Goal: Answer question/provide support: Answer question/provide support

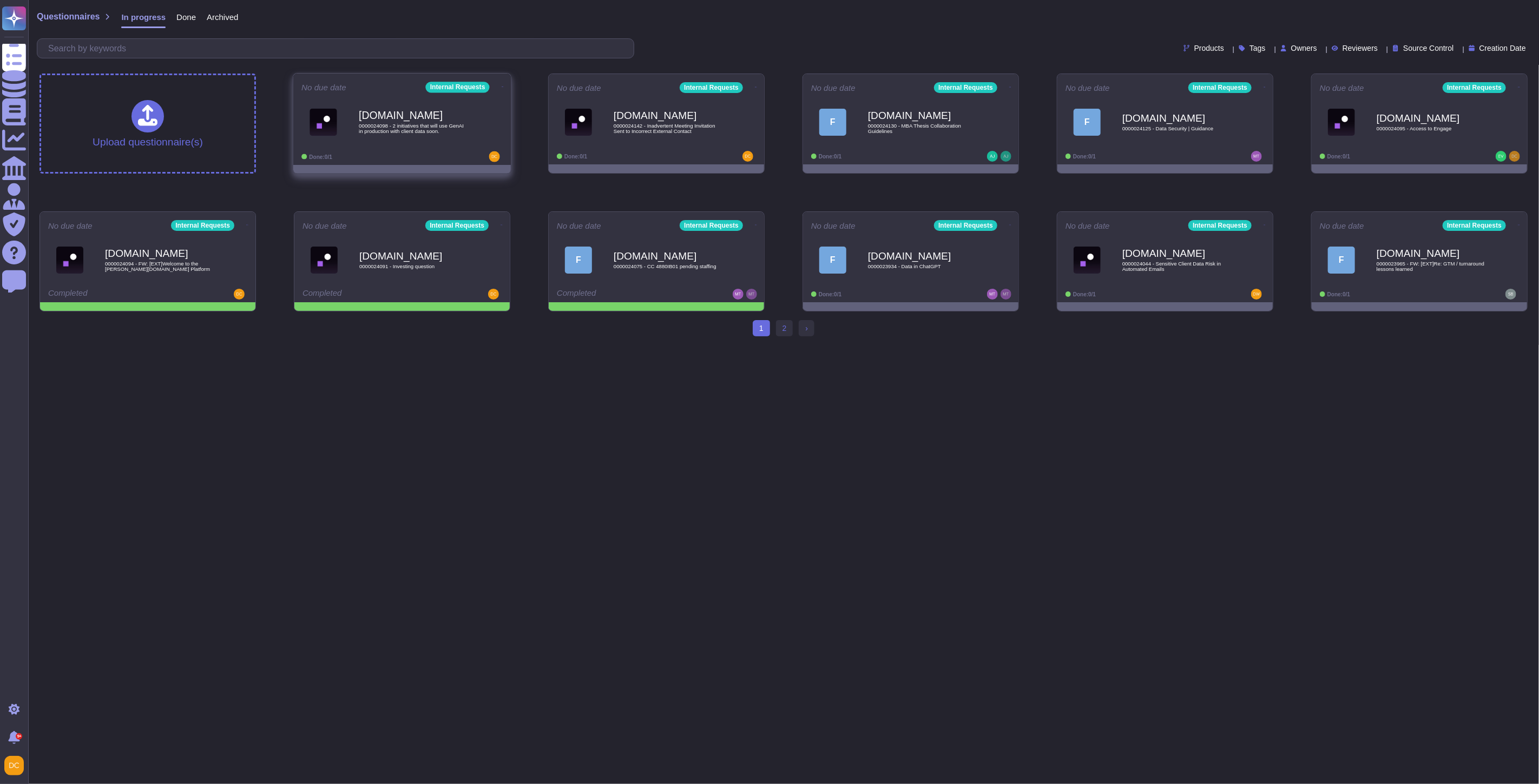
click at [446, 130] on span "0000024098 - 2 initiatives that will use GenAI in production with client data s…" at bounding box center [413, 128] width 109 height 10
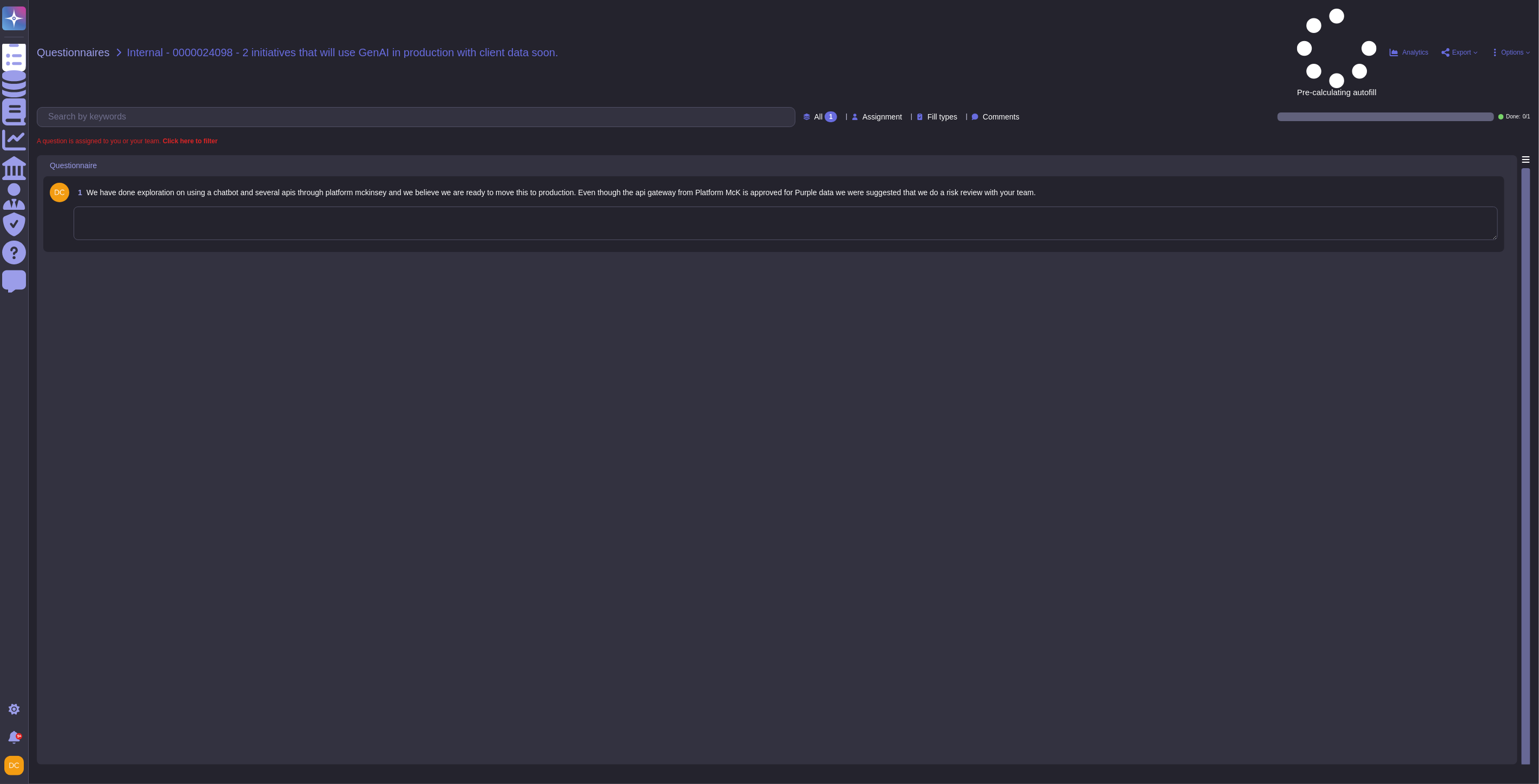
click at [170, 207] on textarea at bounding box center [786, 223] width 1424 height 33
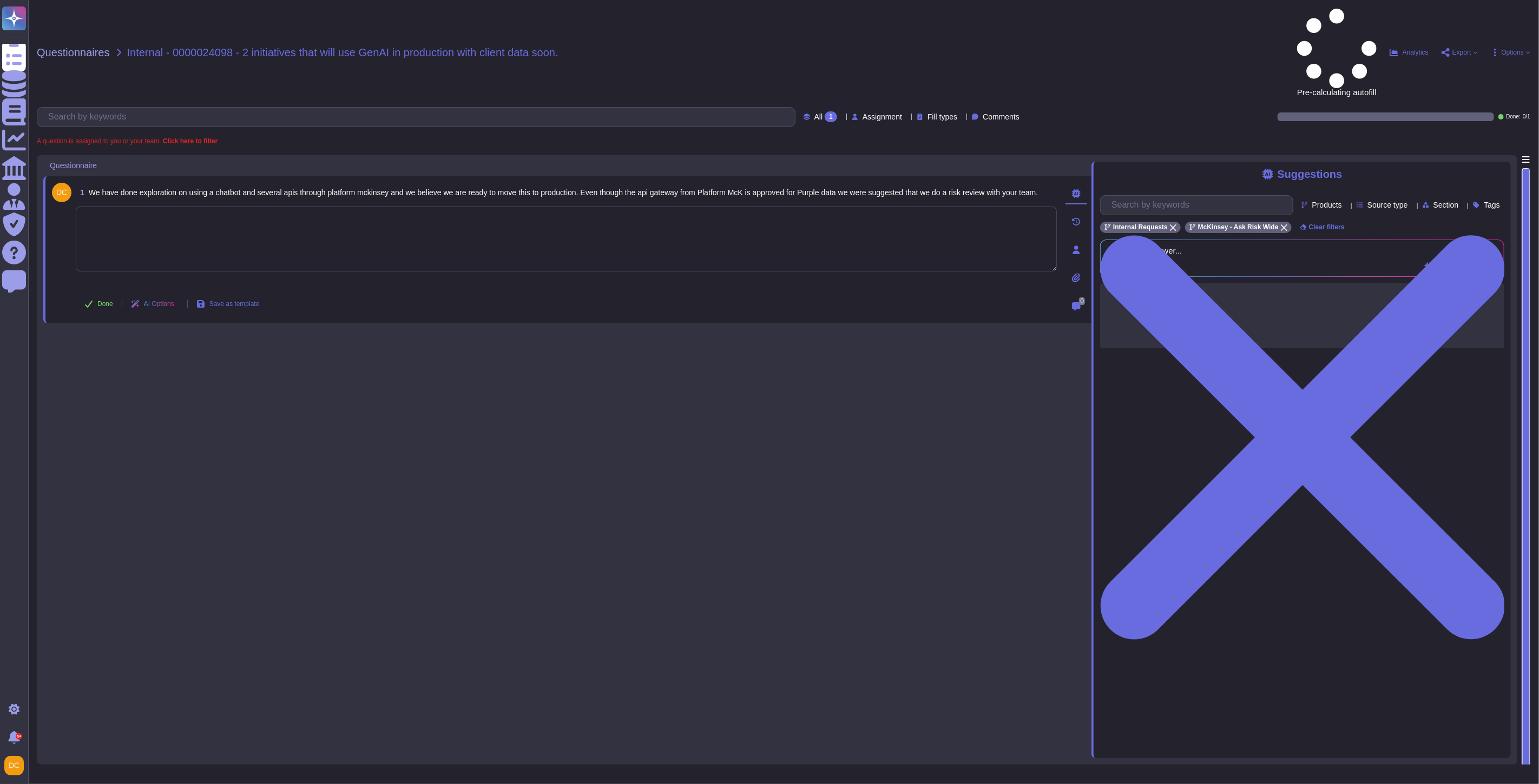
click at [188, 207] on textarea at bounding box center [566, 239] width 981 height 65
paste textarea "That’s correct — for this specific case, we would need the Product Risk team to…"
type textarea "That’s correct — for this specific case, we would need the Product Risk team to…"
click at [100, 293] on button "Done" at bounding box center [99, 304] width 46 height 21
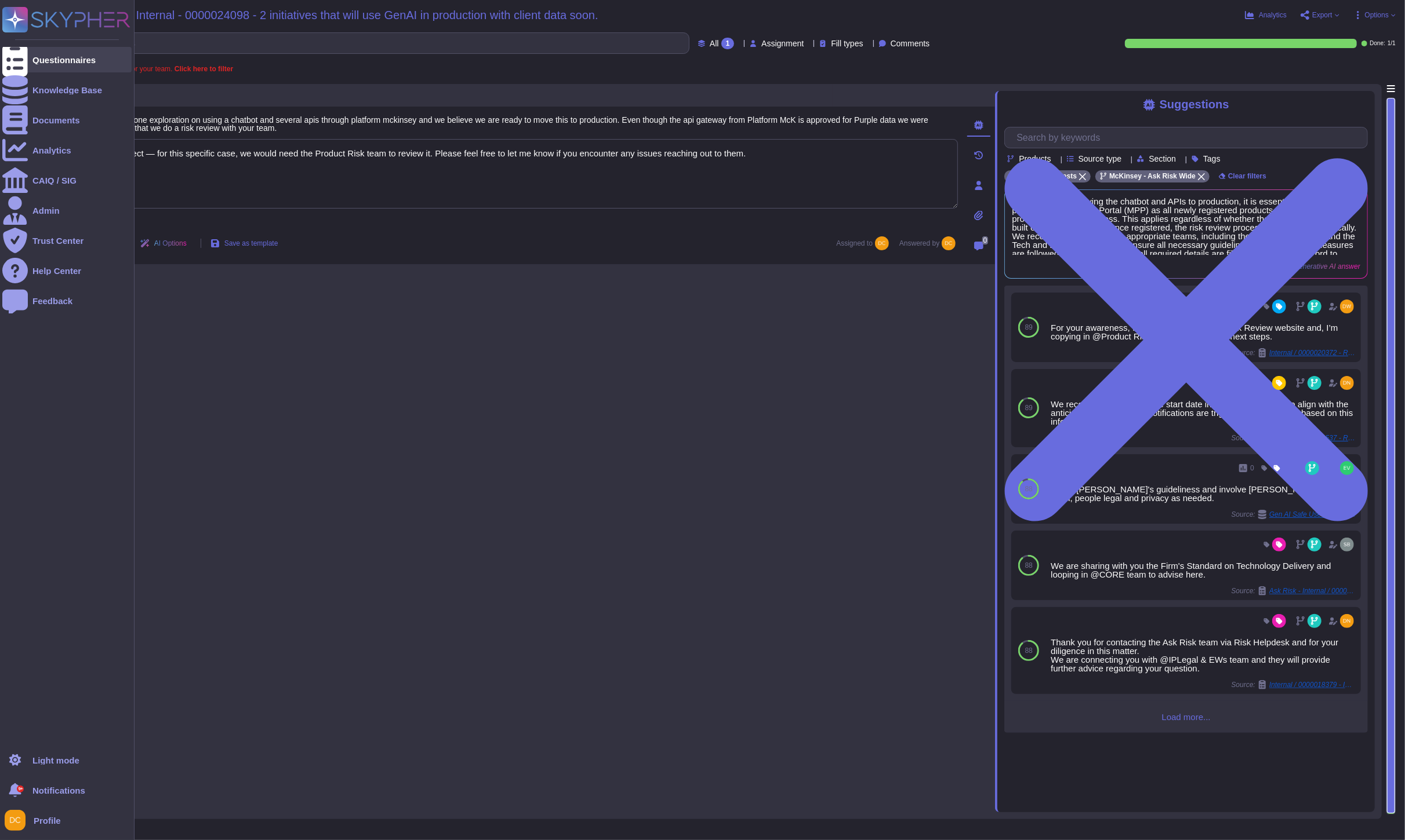
click at [27, 61] on div at bounding box center [15, 59] width 26 height 26
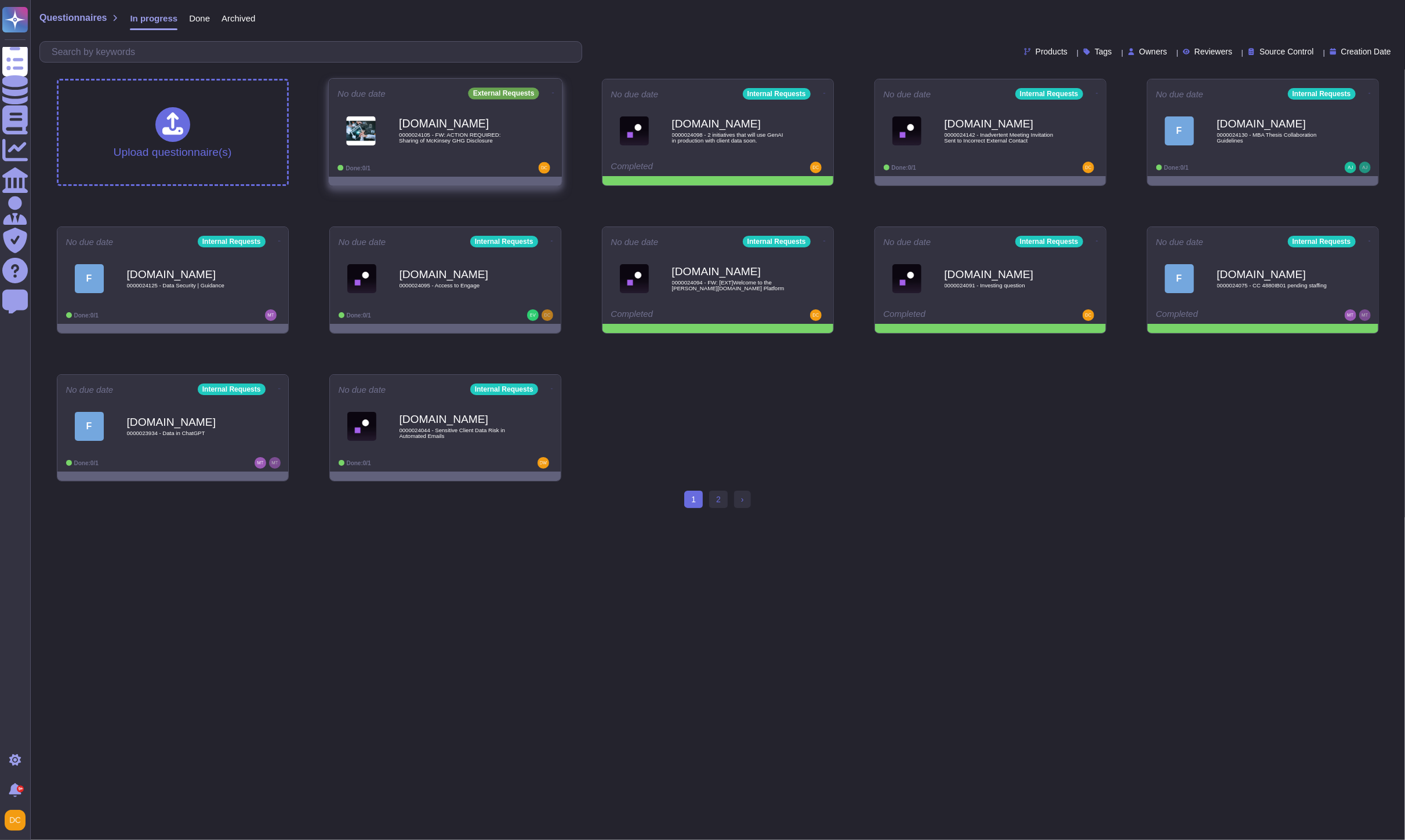
click at [470, 125] on b "[DOMAIN_NAME]" at bounding box center [457, 123] width 117 height 11
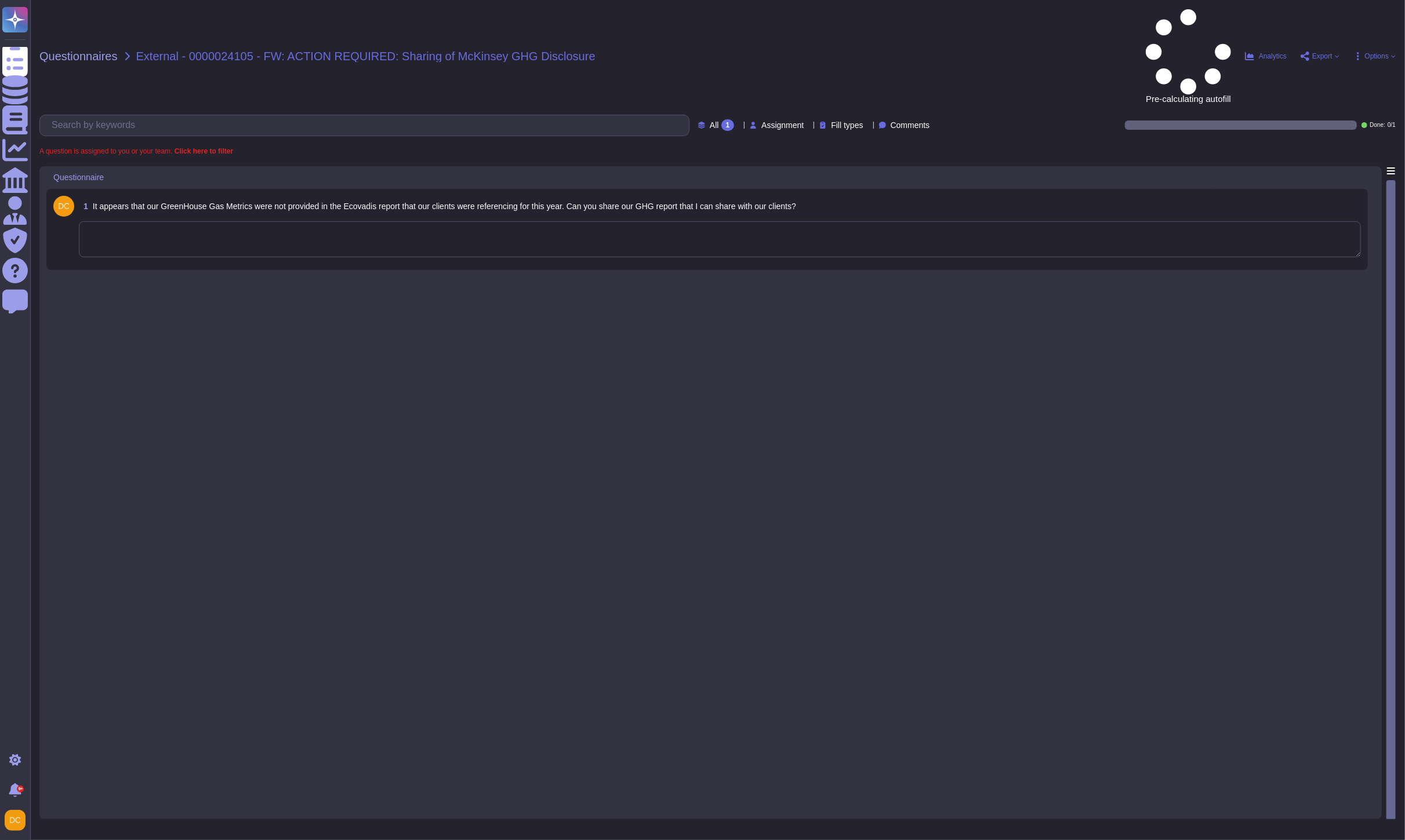
click at [190, 221] on textarea at bounding box center [719, 239] width 1282 height 36
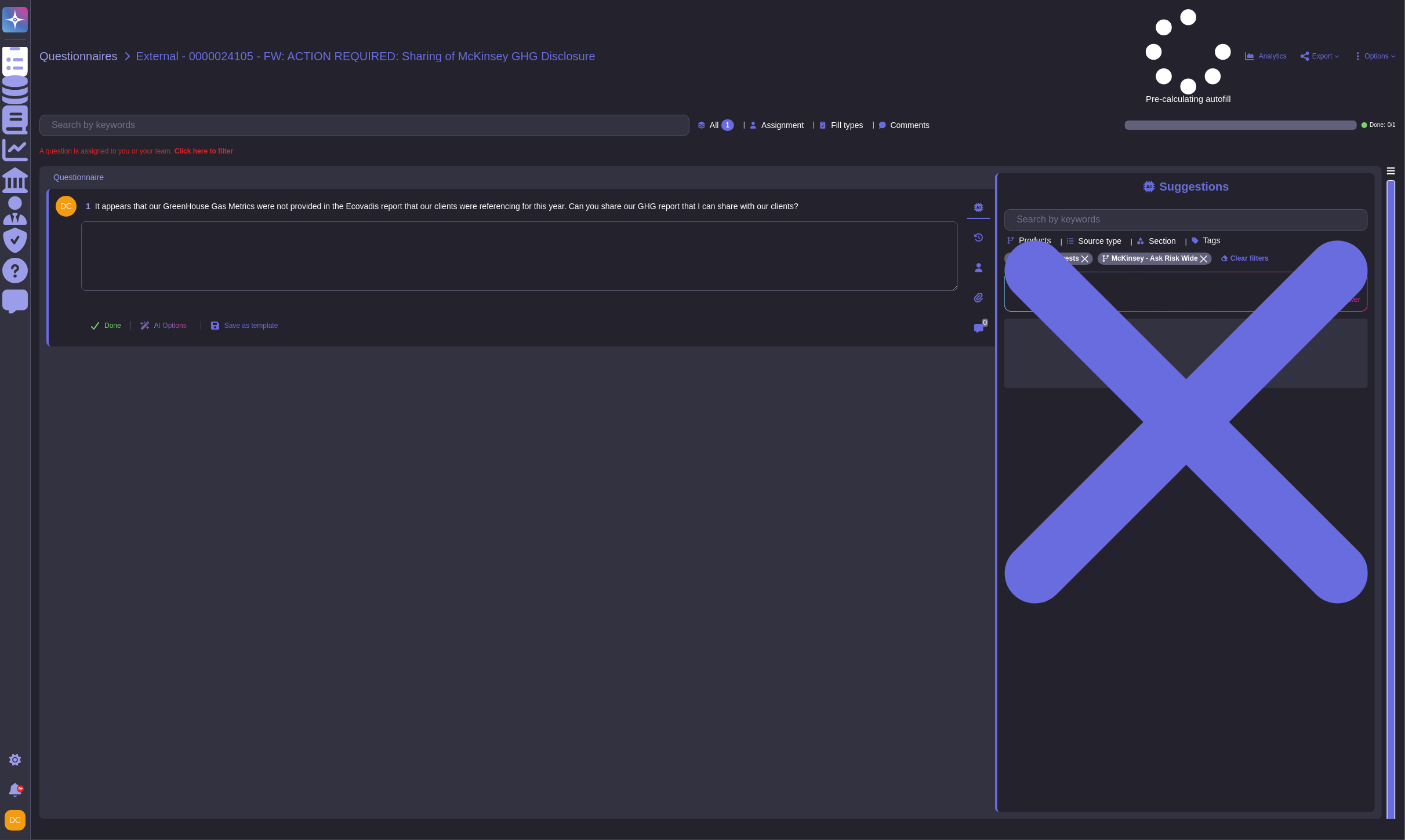
paste textarea "0000024105 - FW: ACTION REQUIRED: Sharing of McKinsey GHG Disclosure"
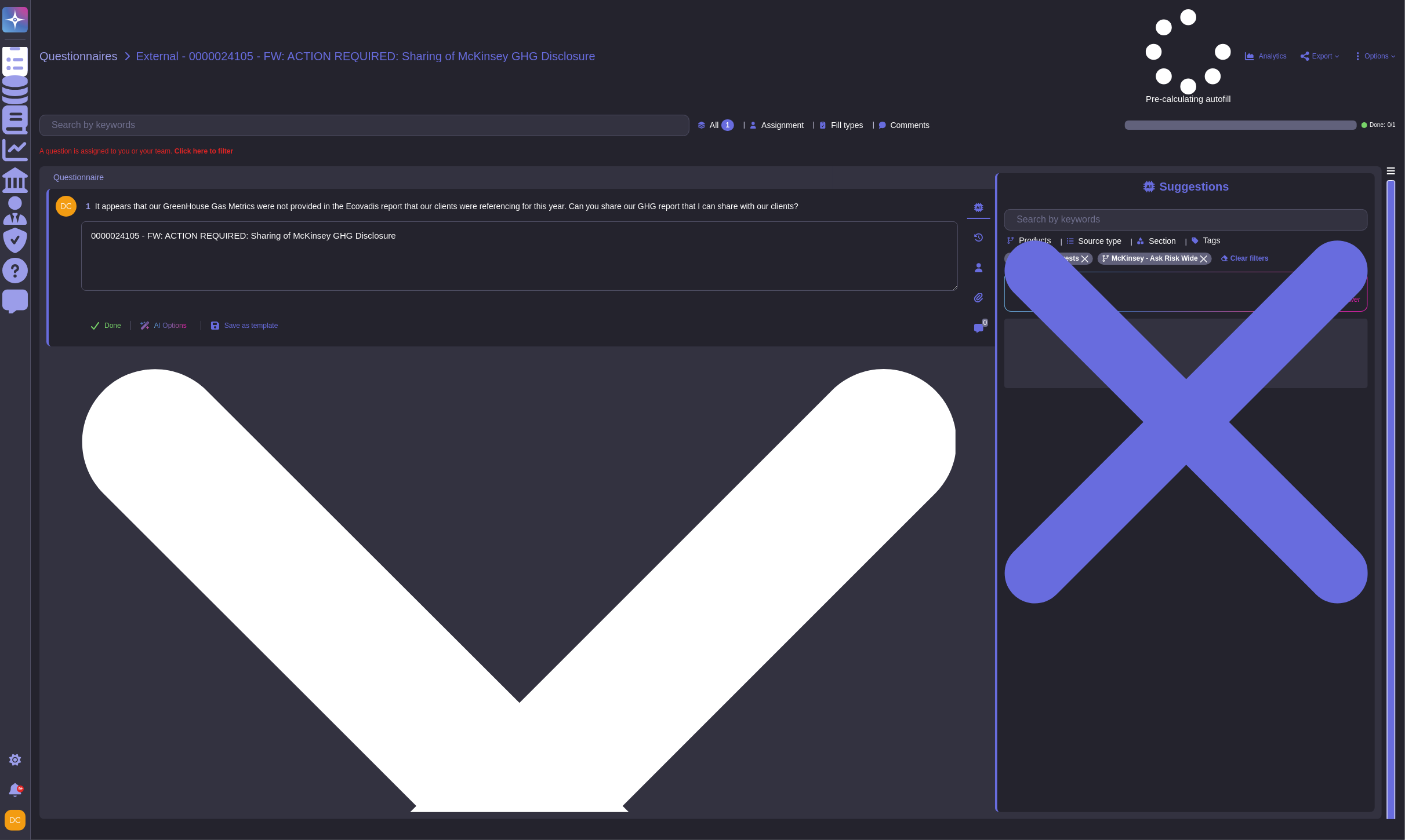
type textarea "0000024105 - FW: ACTION REQUIRED: Sharing of McKinsey GHG Disclosure"
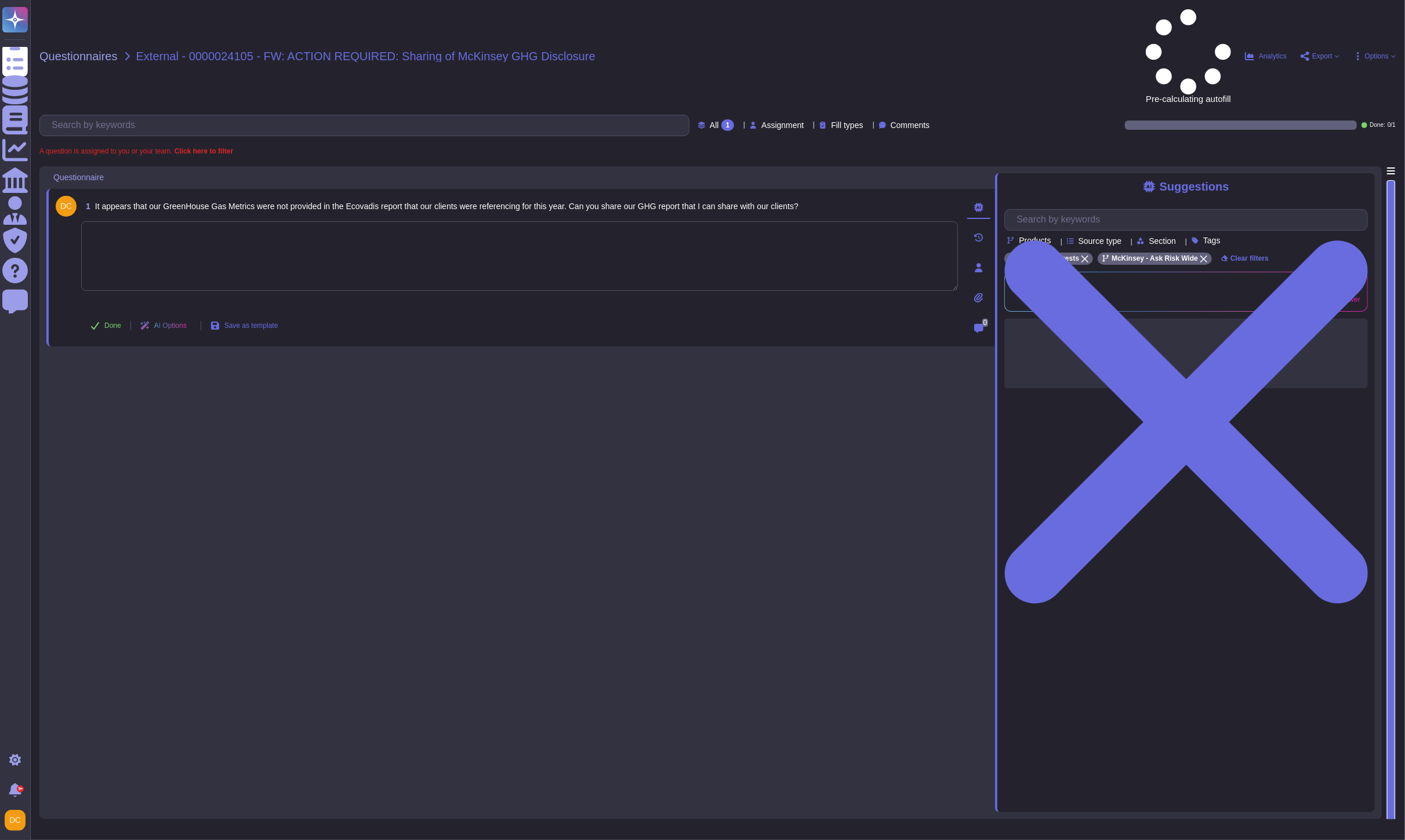
click at [234, 221] on textarea at bounding box center [520, 256] width 877 height 70
paste textarea "Please note that we do not share these metrics through the EcoVadis portal. How…"
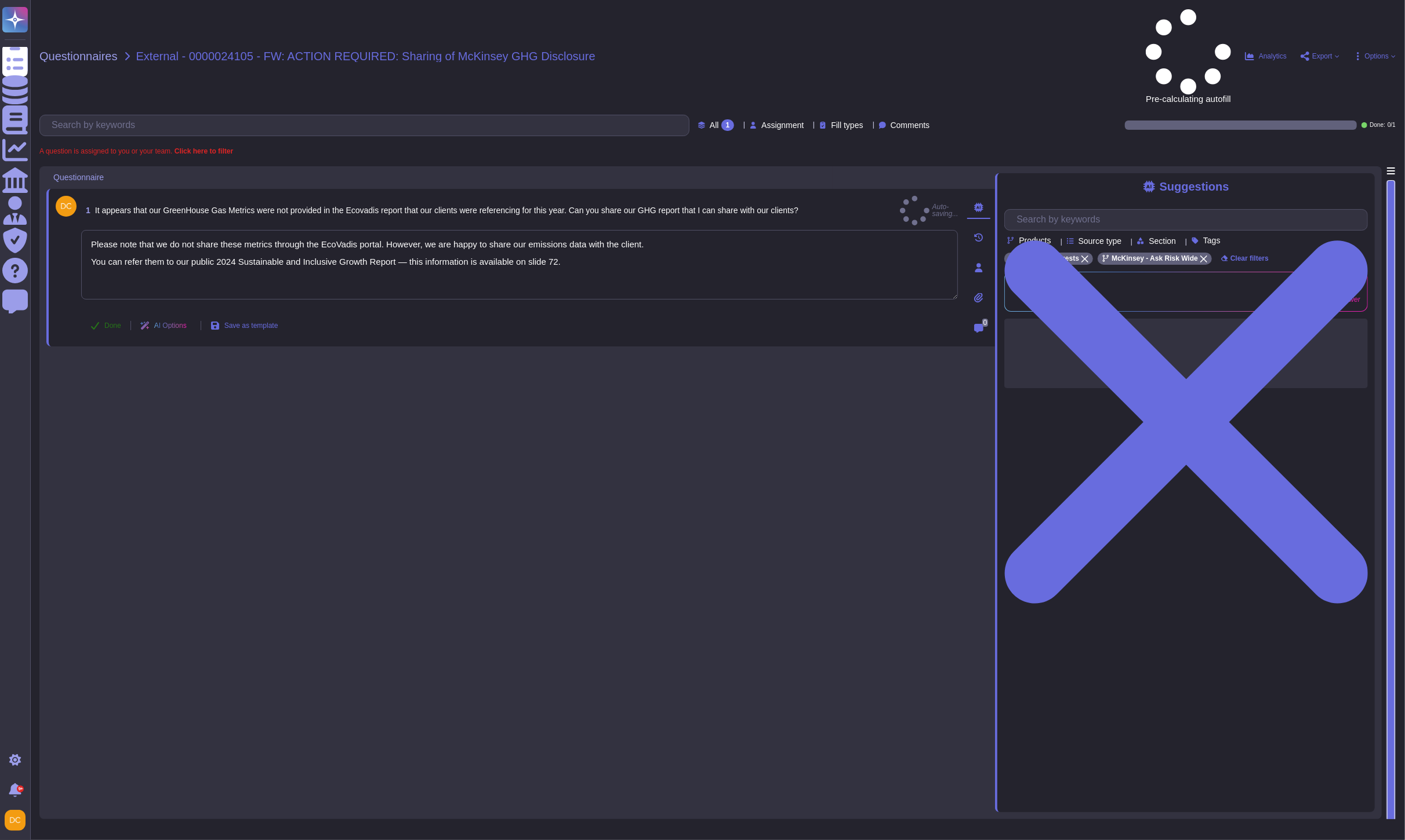
type textarea "Please note that we do not share these metrics through the EcoVadis portal. How…"
click at [118, 314] on button "Done" at bounding box center [106, 326] width 49 height 23
